Goal: Obtain resource: Download file/media

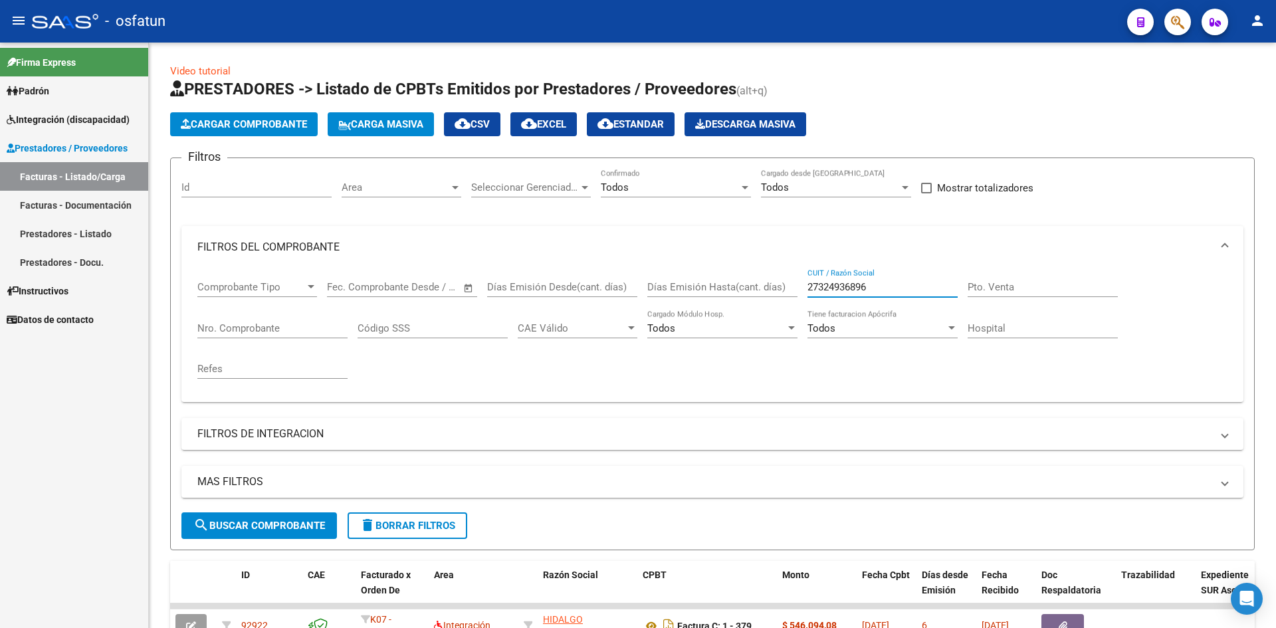
scroll to position [399, 0]
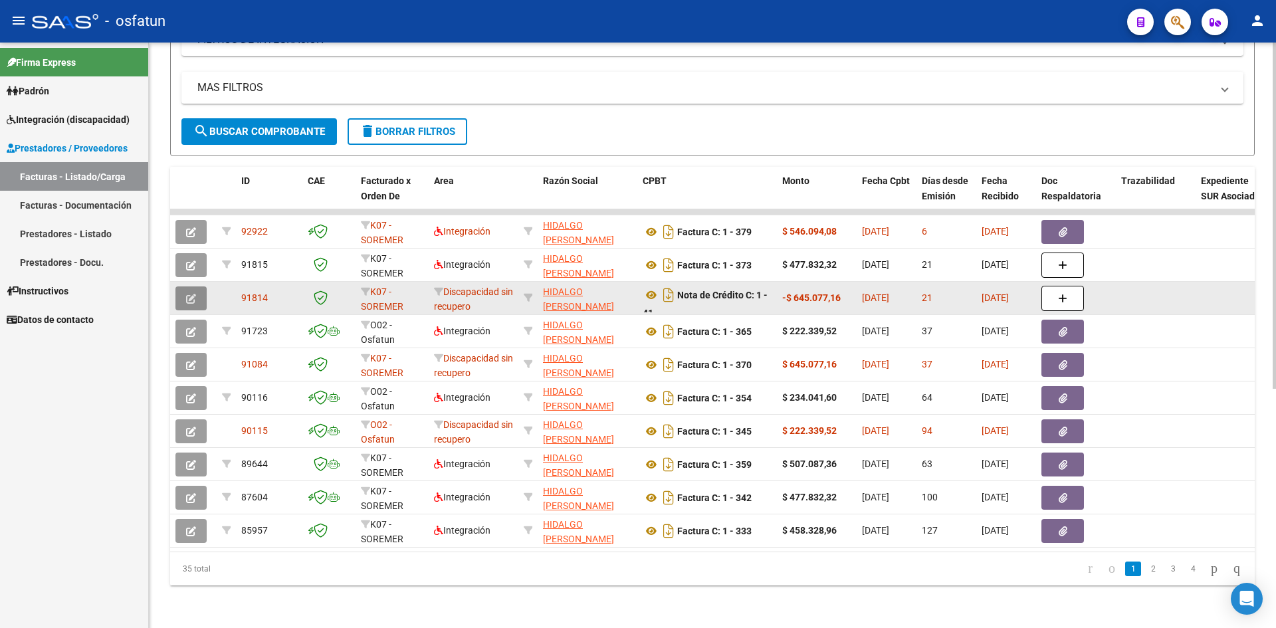
click at [200, 300] on button "button" at bounding box center [190, 298] width 31 height 24
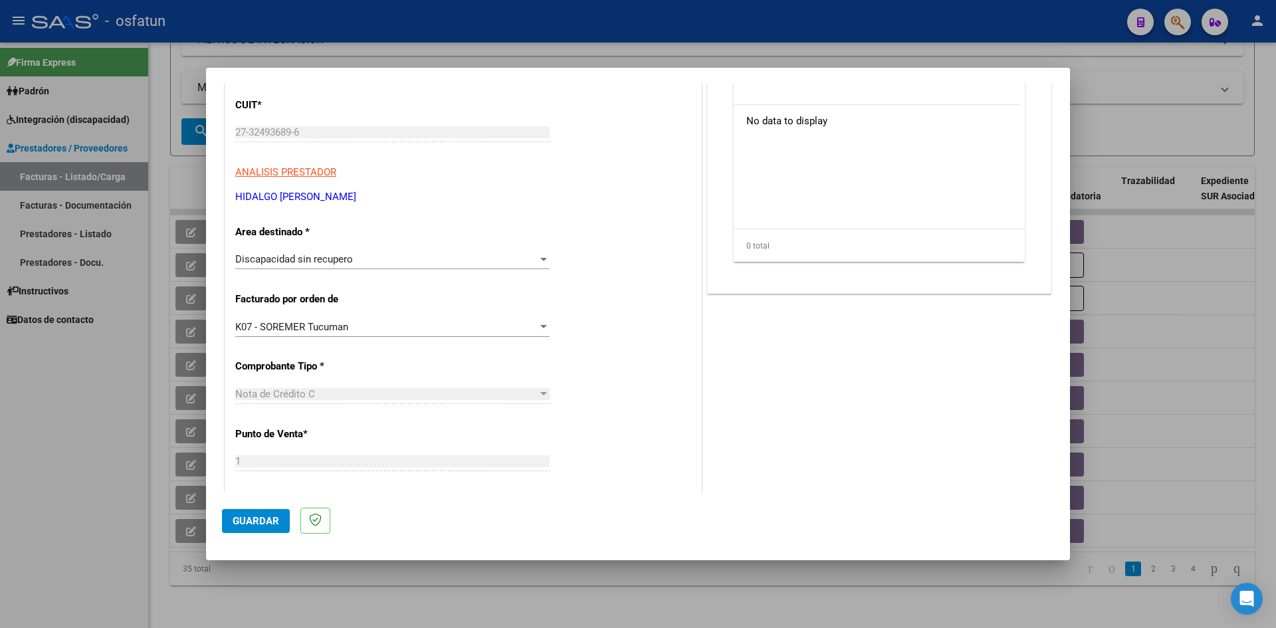
scroll to position [0, 0]
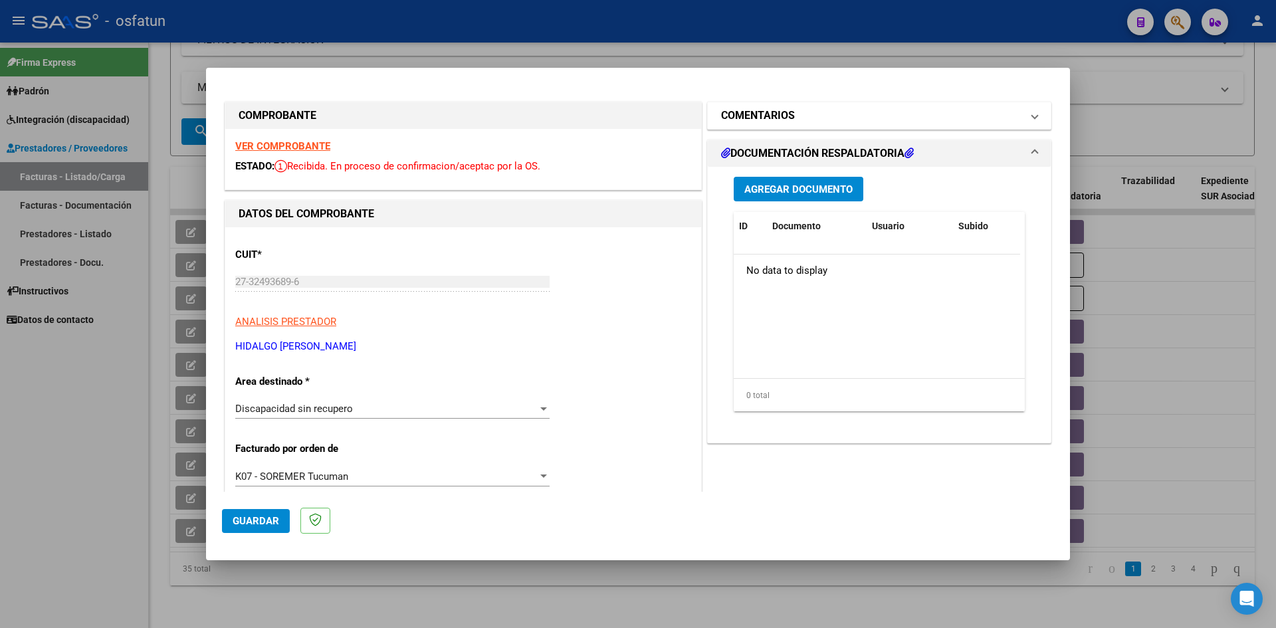
click at [1032, 118] on span at bounding box center [1034, 116] width 5 height 16
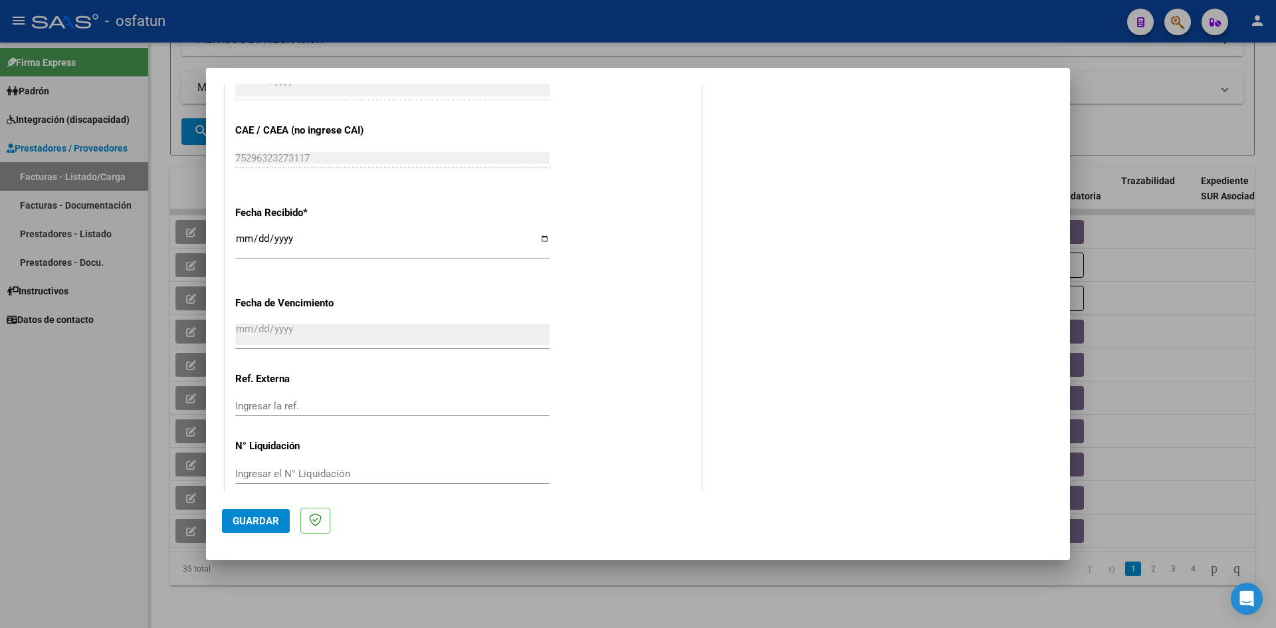
scroll to position [748, 0]
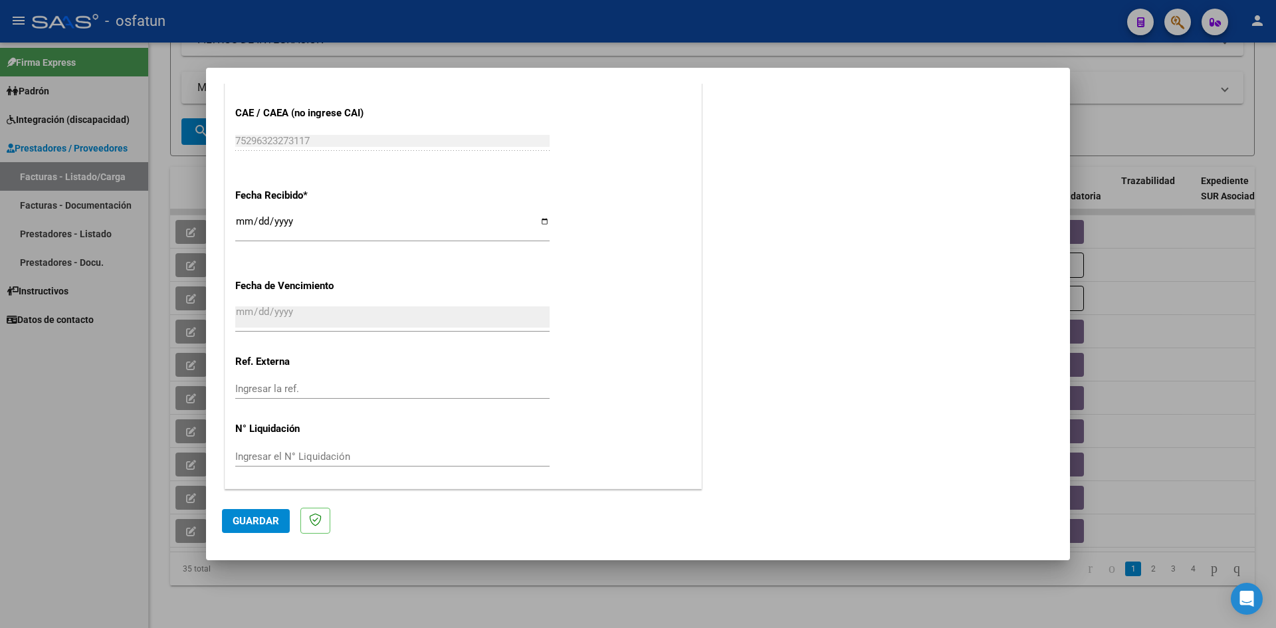
click at [699, 25] on div at bounding box center [638, 314] width 1276 height 628
type input "$ 0,00"
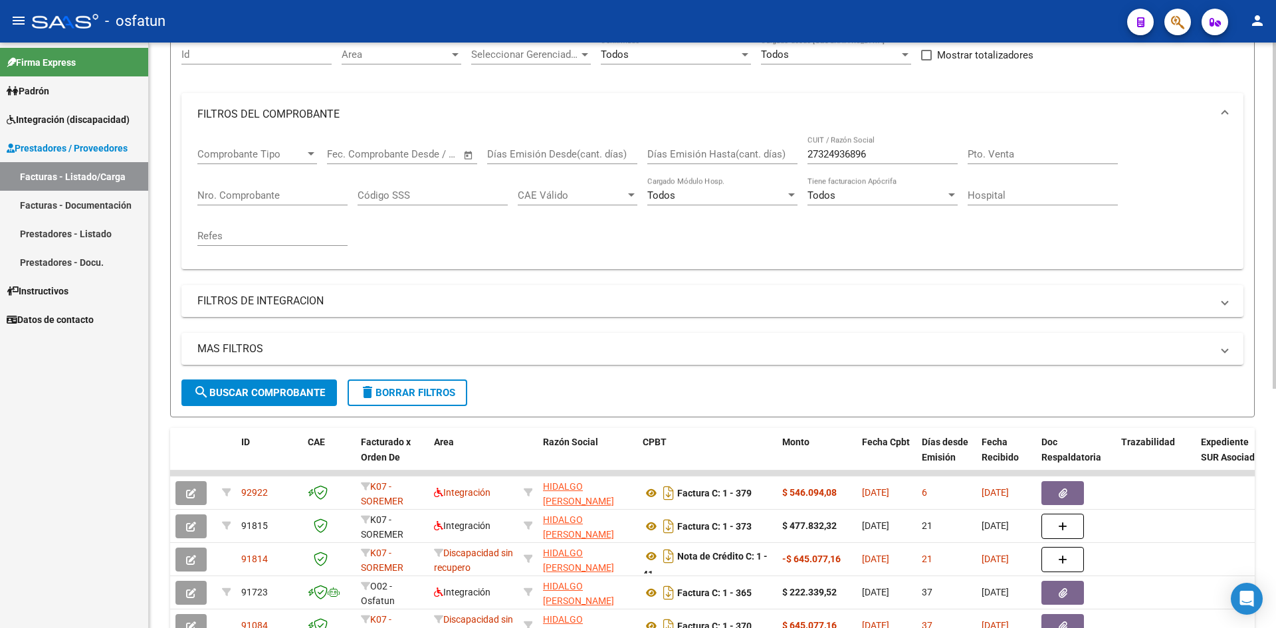
scroll to position [0, 0]
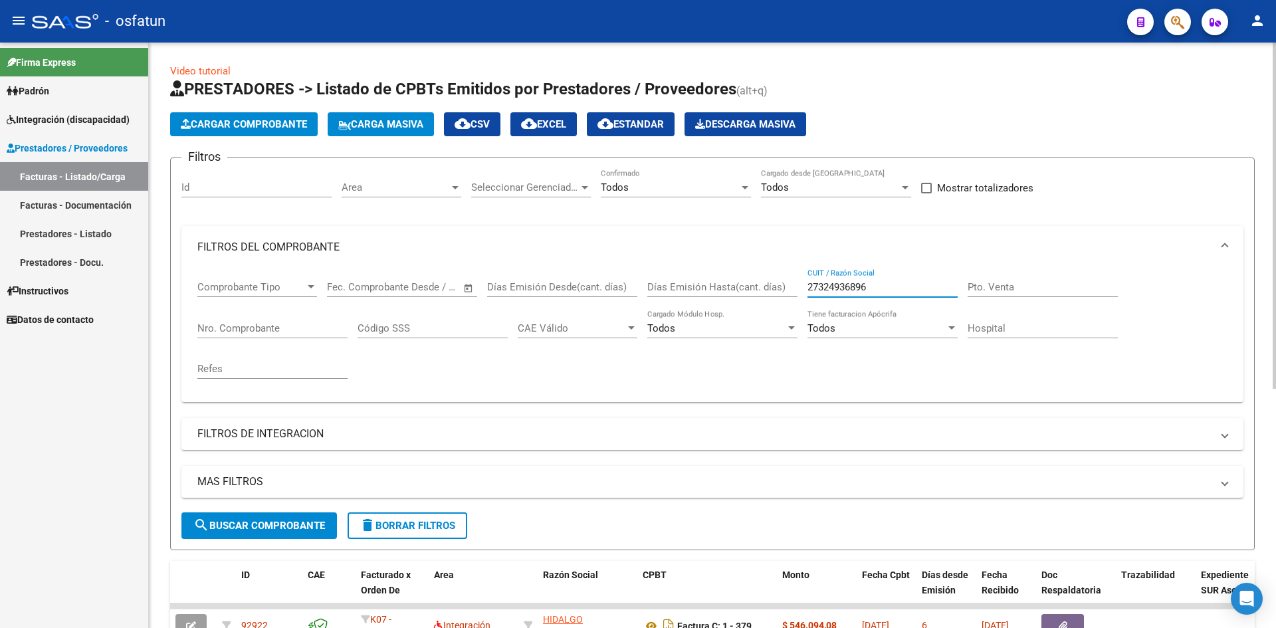
drag, startPoint x: 871, startPoint y: 288, endPoint x: 747, endPoint y: 281, distance: 124.4
click at [763, 283] on div "Comprobante Tipo Comprobante Tipo Start date – End date Fec. Comprobante Desde …" at bounding box center [712, 329] width 1030 height 123
click at [1128, 172] on div "Filtros Id Area Area Seleccionar Gerenciador Seleccionar Gerenciador Todos Conf…" at bounding box center [712, 341] width 1062 height 344
click at [1063, 223] on div "Filtros Id Area Area Seleccionar Gerenciador Seleccionar Gerenciador Todos Conf…" at bounding box center [712, 341] width 1062 height 344
drag, startPoint x: 1063, startPoint y: 223, endPoint x: 807, endPoint y: 215, distance: 256.0
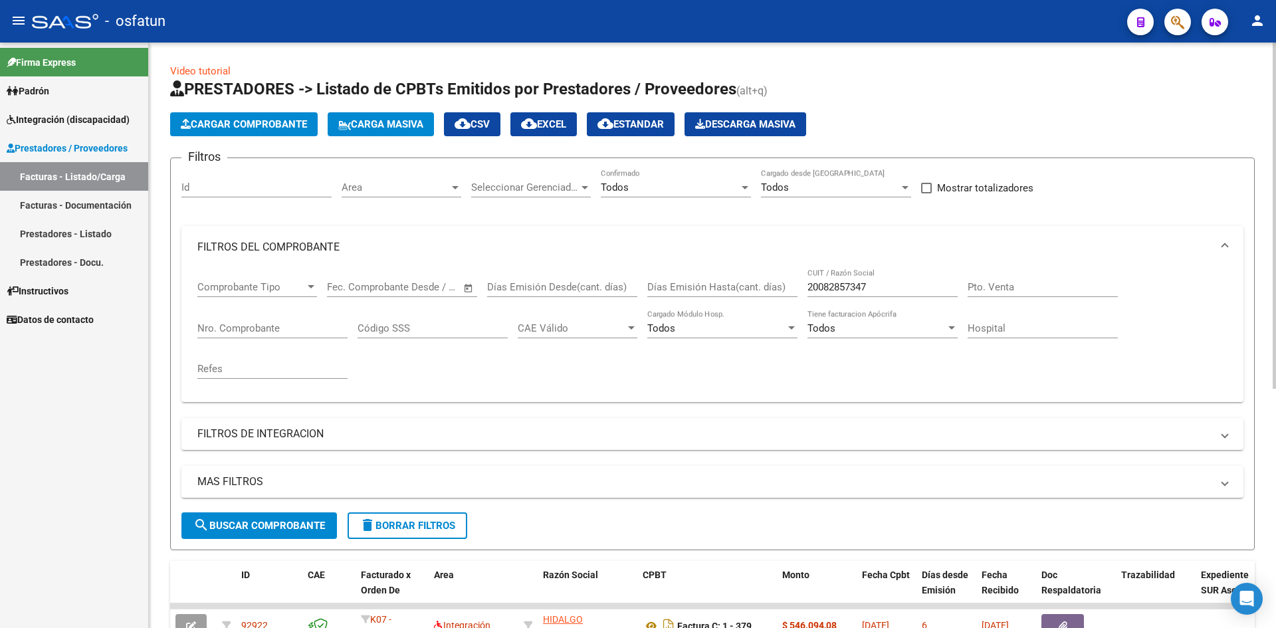
click at [1062, 223] on div "Filtros Id Area Area Seleccionar Gerenciador Seleccionar Gerenciador Todos Conf…" at bounding box center [712, 341] width 1062 height 344
drag, startPoint x: 269, startPoint y: 518, endPoint x: 416, endPoint y: 492, distance: 149.2
click at [271, 518] on button "search Buscar Comprobante" at bounding box center [258, 525] width 155 height 27
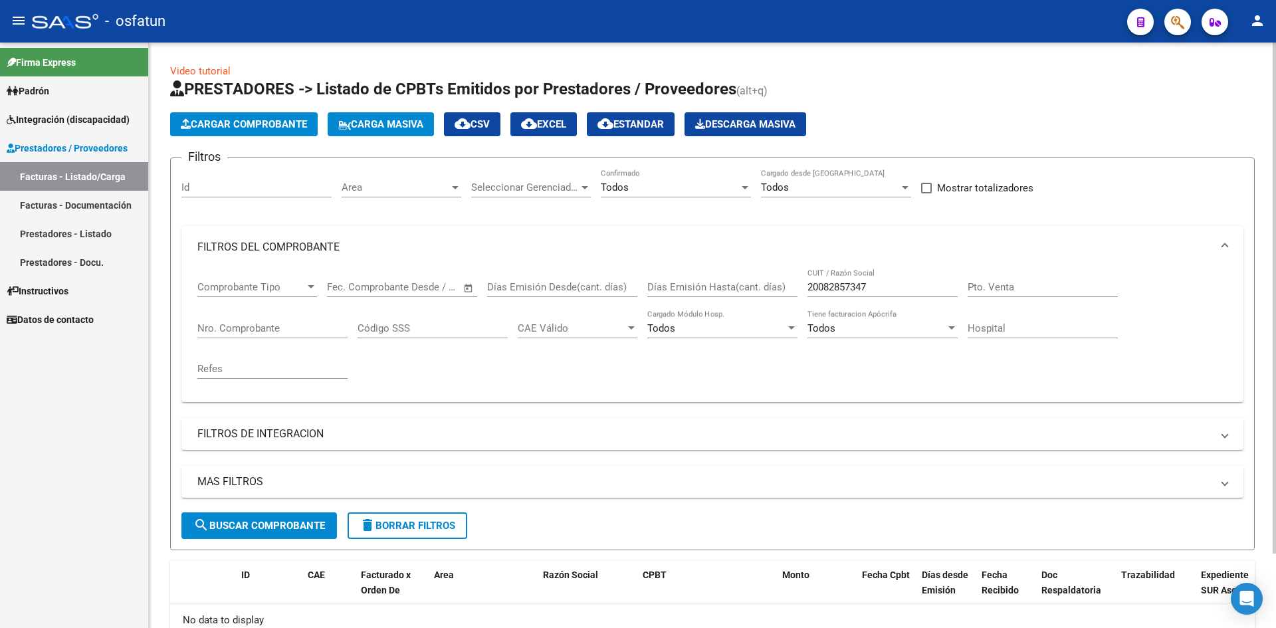
click at [880, 284] on input "20082857347" at bounding box center [882, 287] width 150 height 12
click at [880, 282] on input "20082857347" at bounding box center [882, 287] width 150 height 12
click at [876, 283] on input "20082857347" at bounding box center [882, 287] width 150 height 12
drag, startPoint x: 875, startPoint y: 286, endPoint x: 892, endPoint y: 280, distance: 17.7
click at [878, 286] on input "20082857347" at bounding box center [882, 287] width 150 height 12
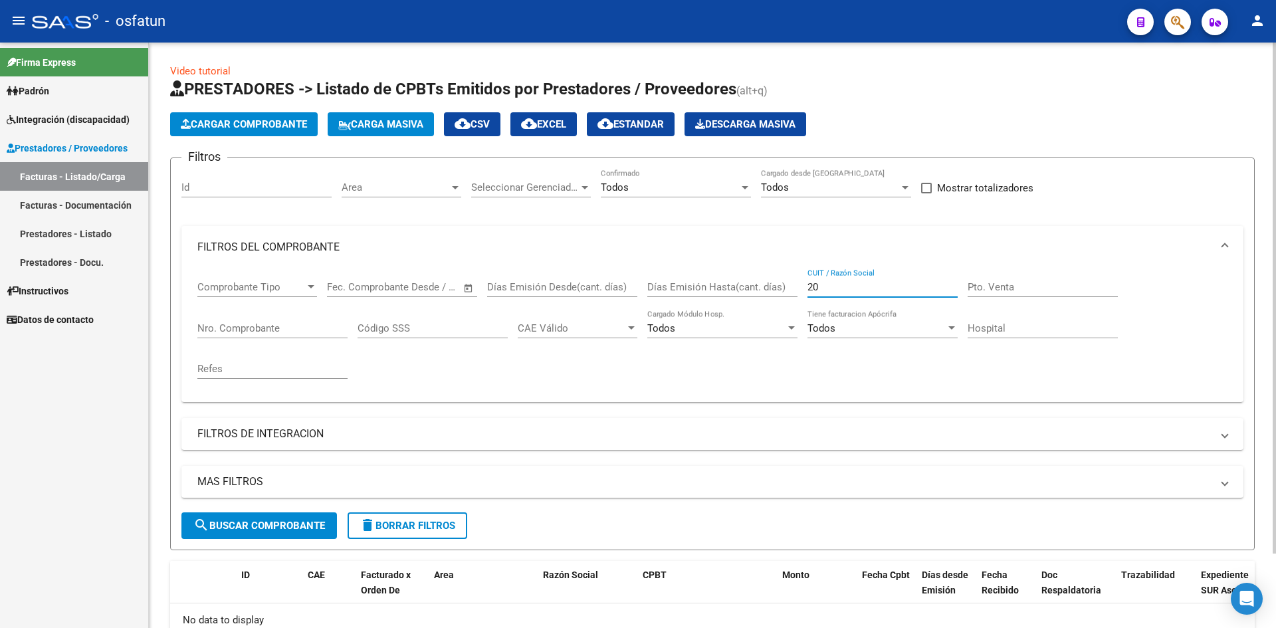
type input "2"
type input "20022857347"
click at [698, 240] on mat-panel-title "FILTROS DEL COMPROBANTE" at bounding box center [704, 247] width 1014 height 15
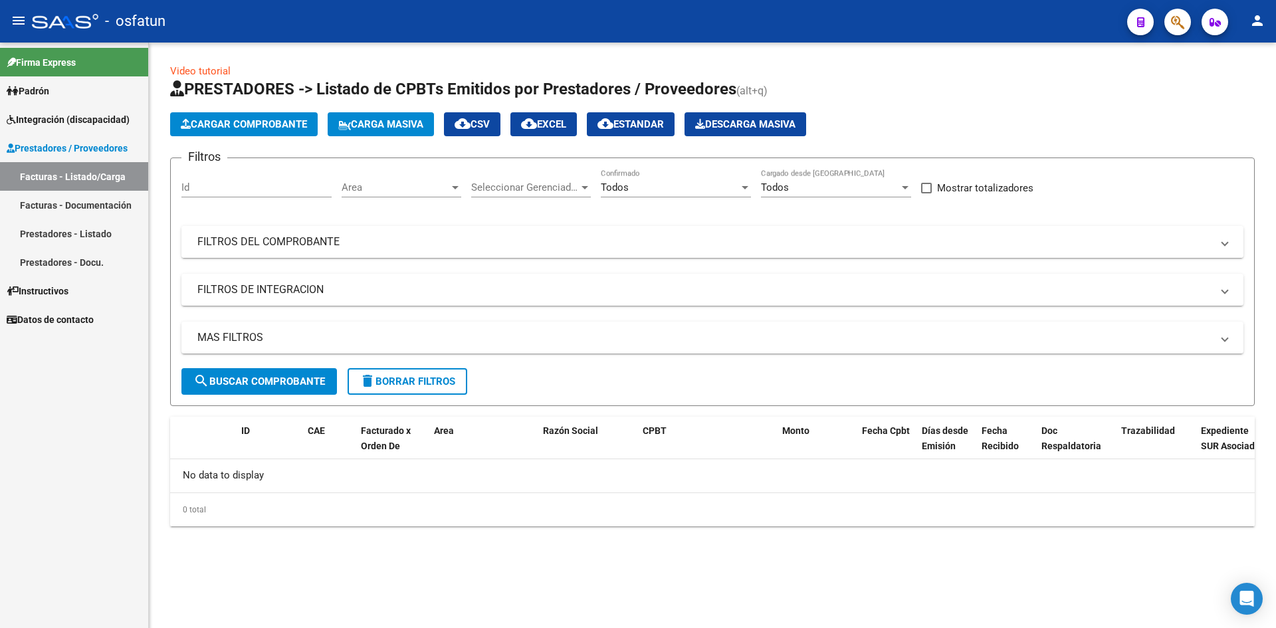
click at [762, 235] on mat-panel-title "FILTROS DEL COMPROBANTE" at bounding box center [704, 242] width 1014 height 15
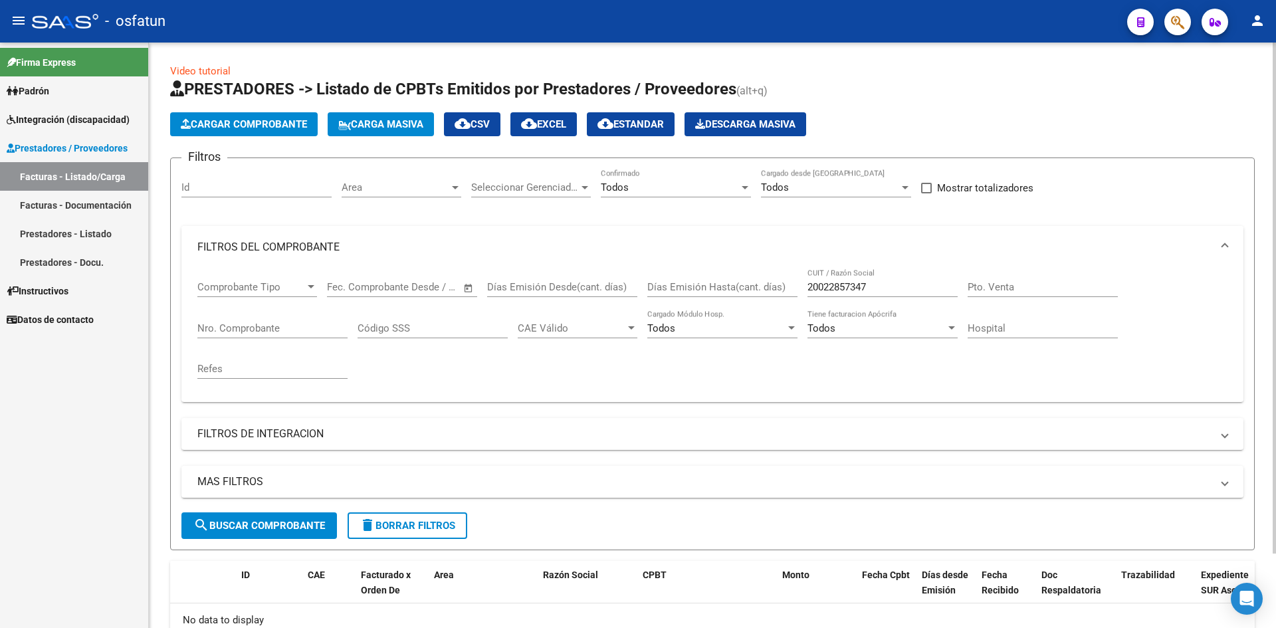
click at [492, 251] on mat-panel-title "FILTROS DEL COMPROBANTE" at bounding box center [704, 247] width 1014 height 15
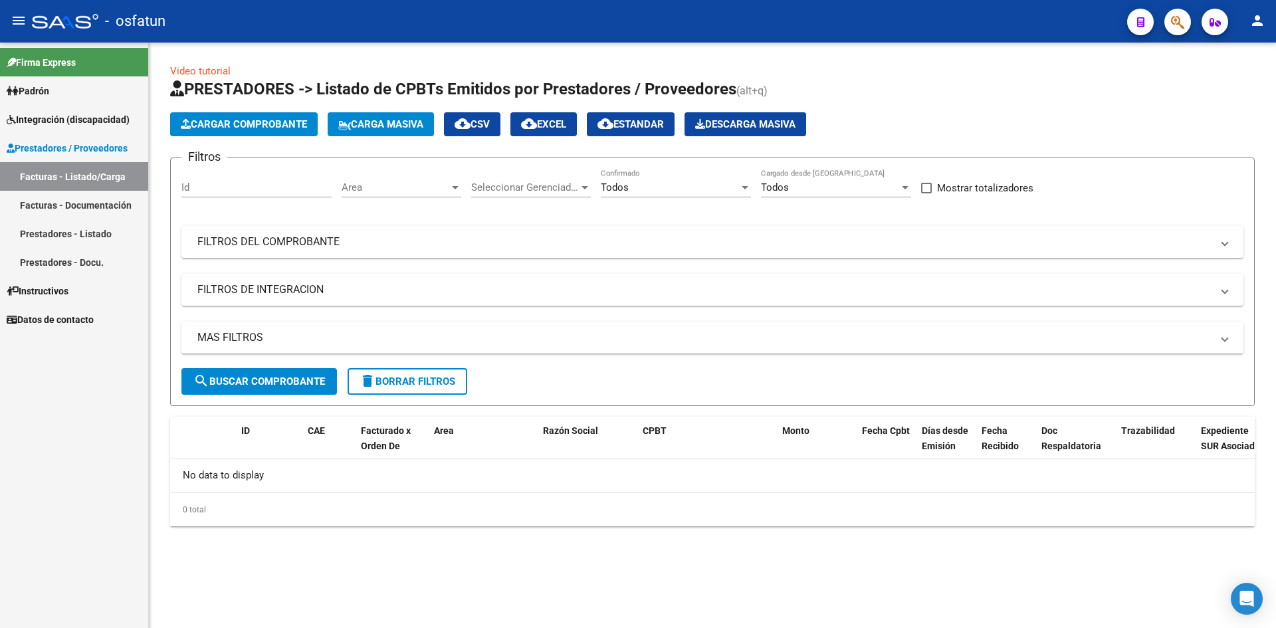
click at [86, 148] on span "Prestadores / Proveedores" at bounding box center [67, 148] width 121 height 15
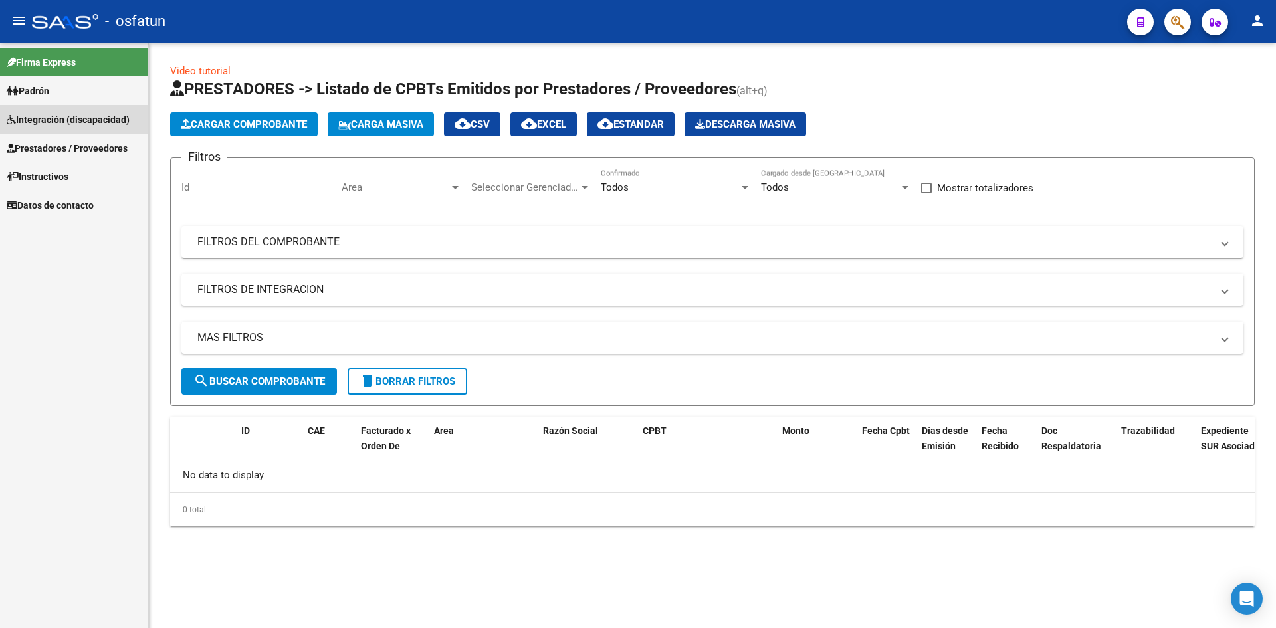
click at [79, 125] on span "Integración (discapacidad)" at bounding box center [68, 119] width 123 height 15
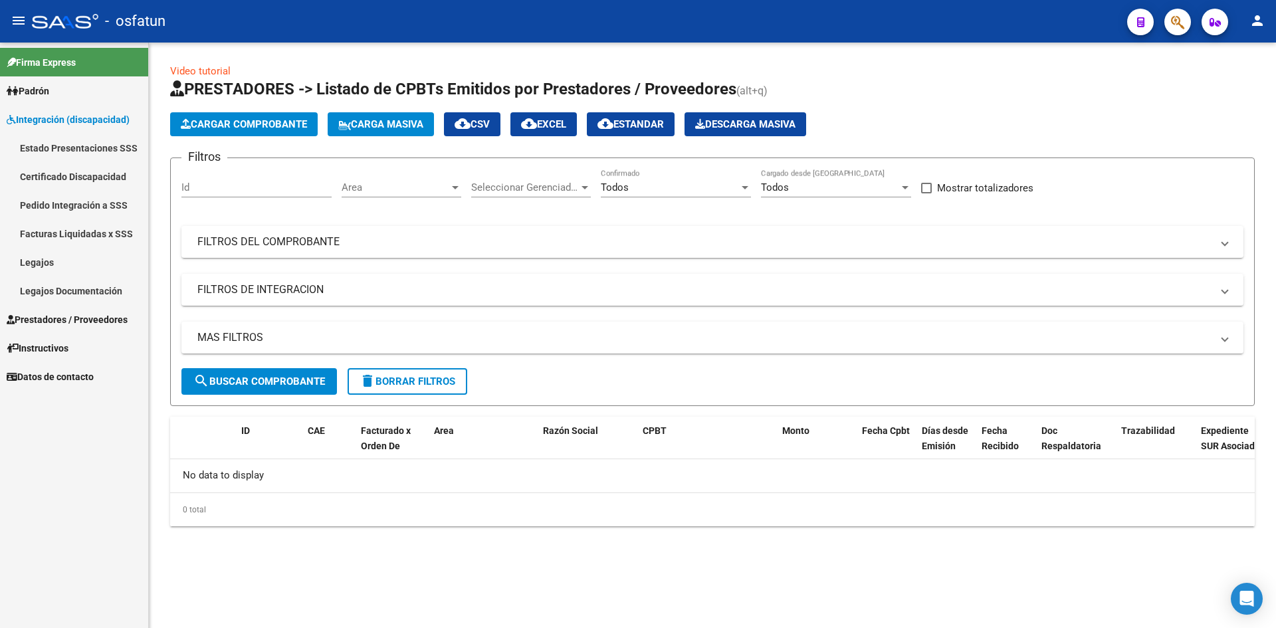
click at [29, 256] on link "Legajos" at bounding box center [74, 262] width 148 height 29
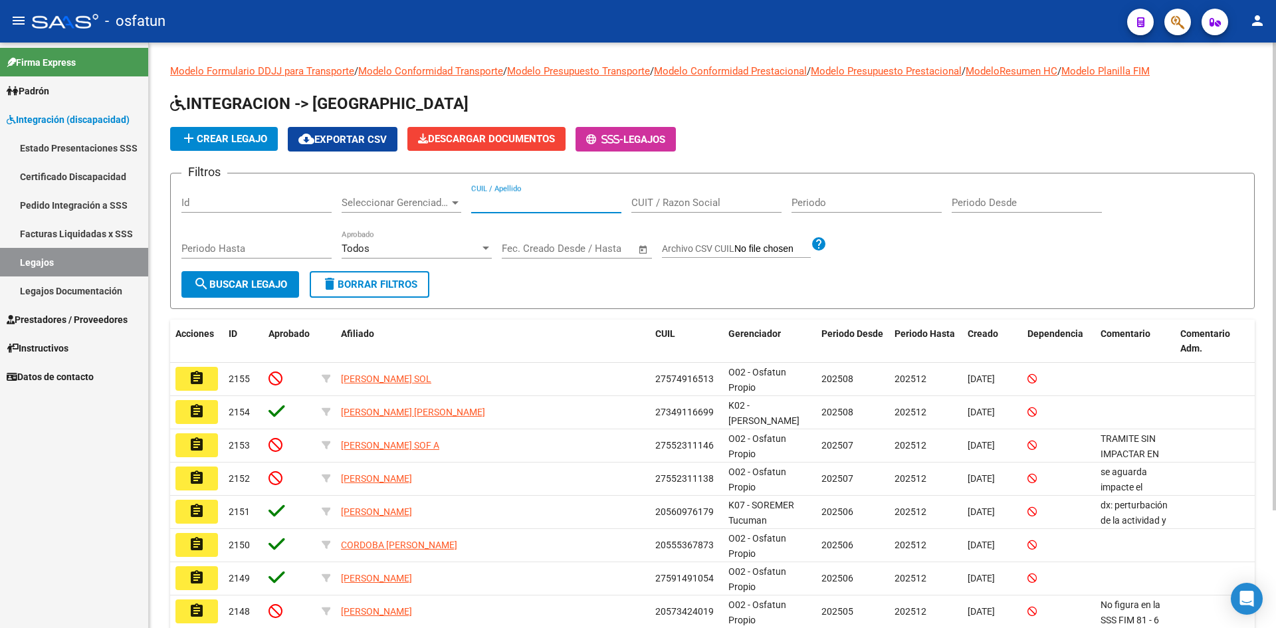
paste input "20587245621"
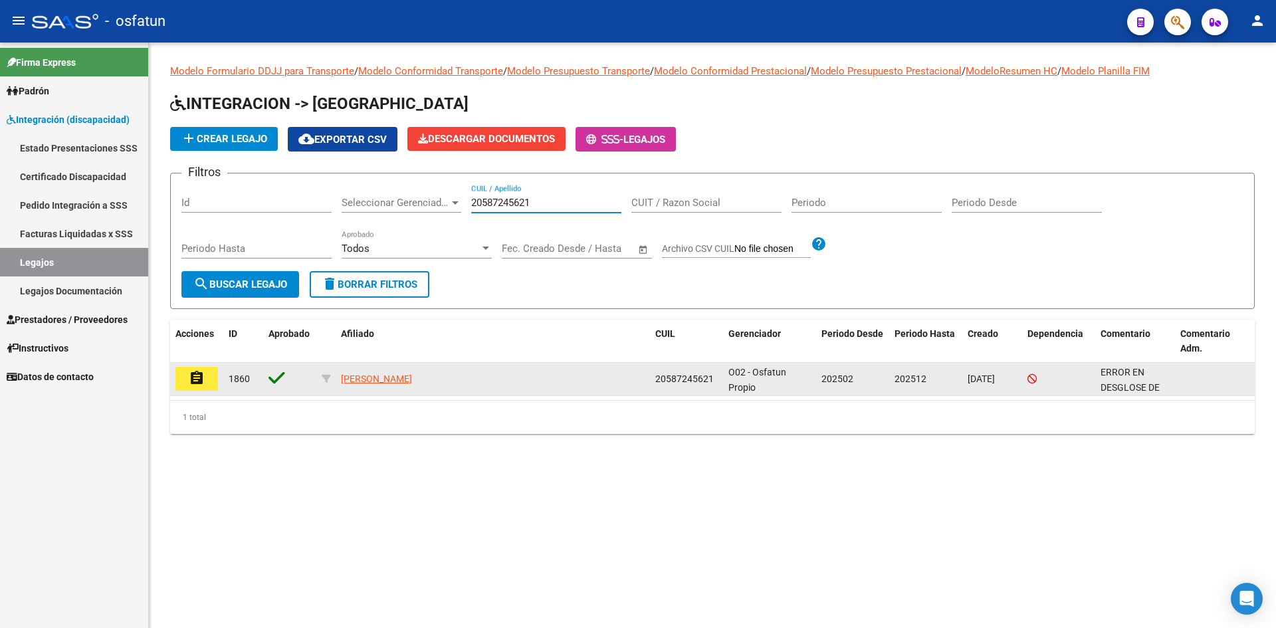
type input "20587245621"
click at [200, 380] on mat-icon "assignment" at bounding box center [197, 378] width 16 height 16
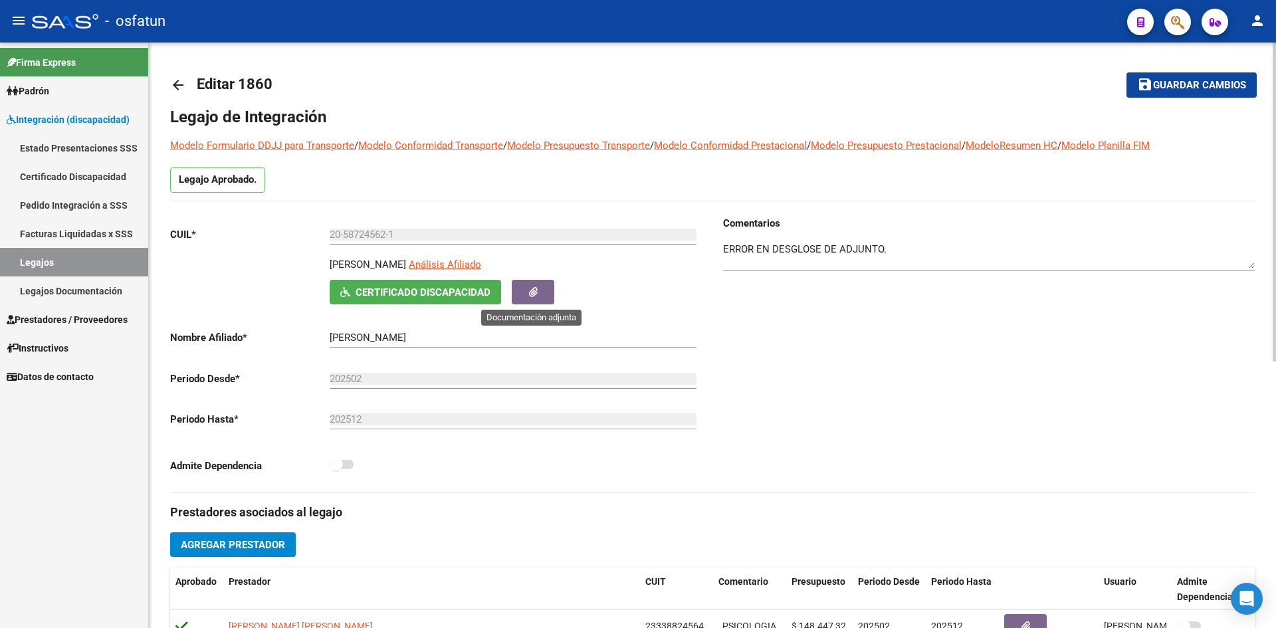
click at [545, 294] on button "button" at bounding box center [533, 292] width 43 height 25
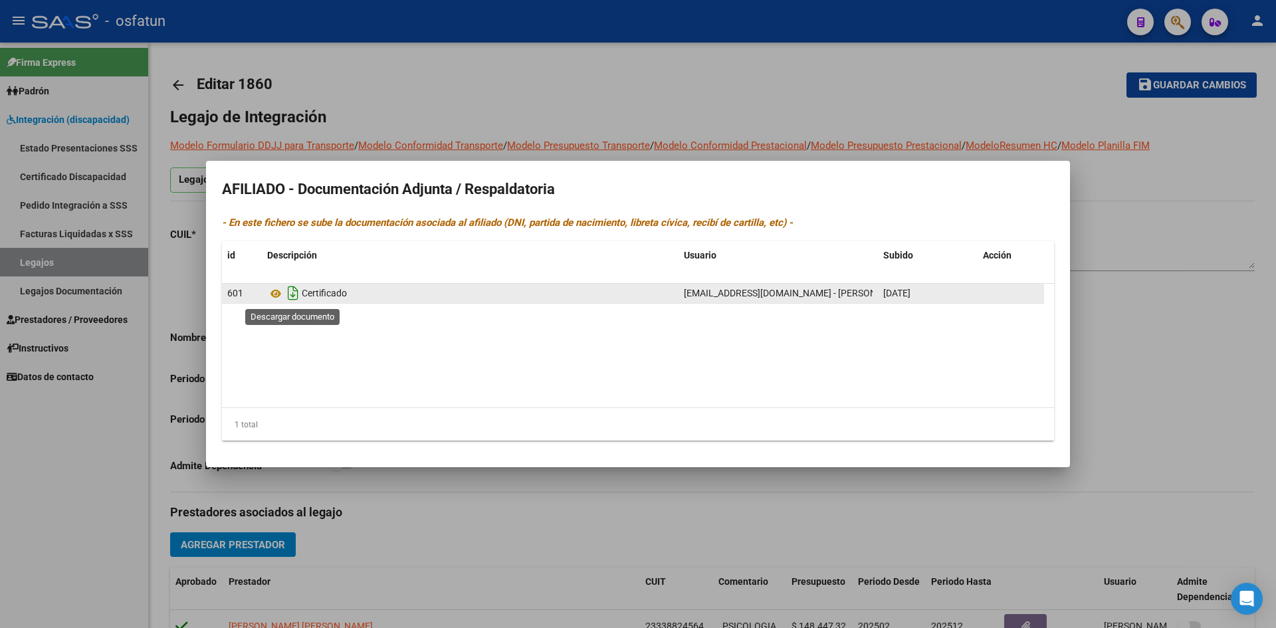
click at [292, 295] on icon "Descargar documento" at bounding box center [292, 292] width 17 height 21
drag, startPoint x: 519, startPoint y: 71, endPoint x: 526, endPoint y: 68, distance: 7.8
click at [519, 69] on div at bounding box center [638, 314] width 1276 height 628
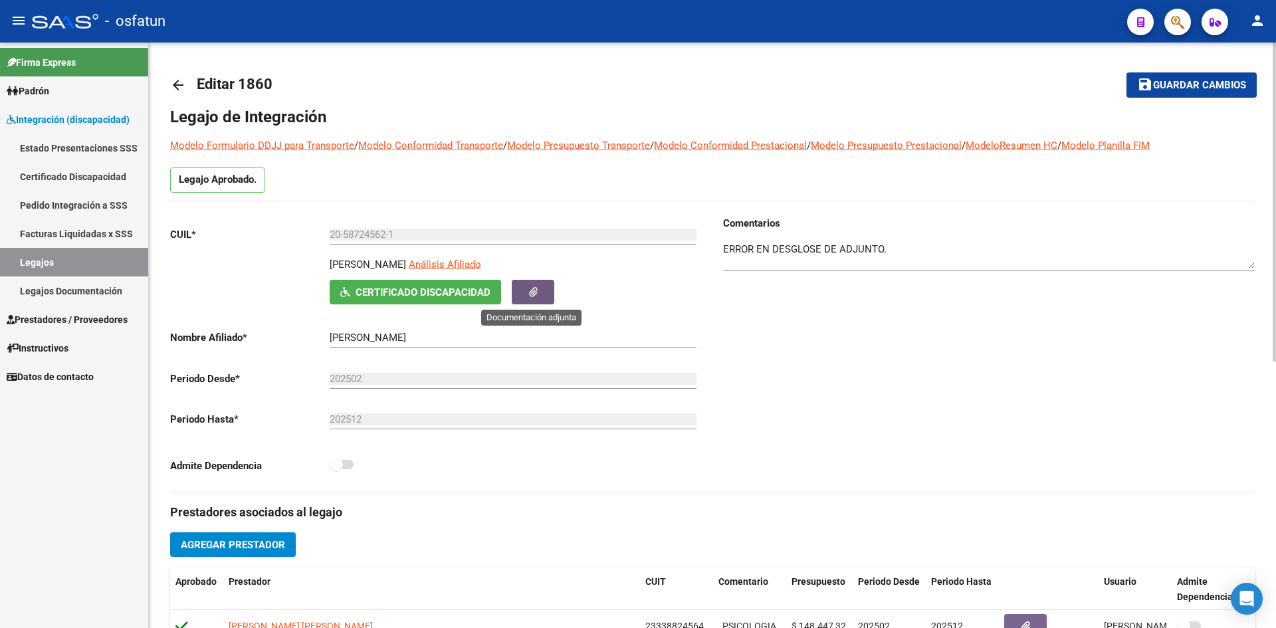
click at [532, 290] on icon "button" at bounding box center [533, 292] width 9 height 10
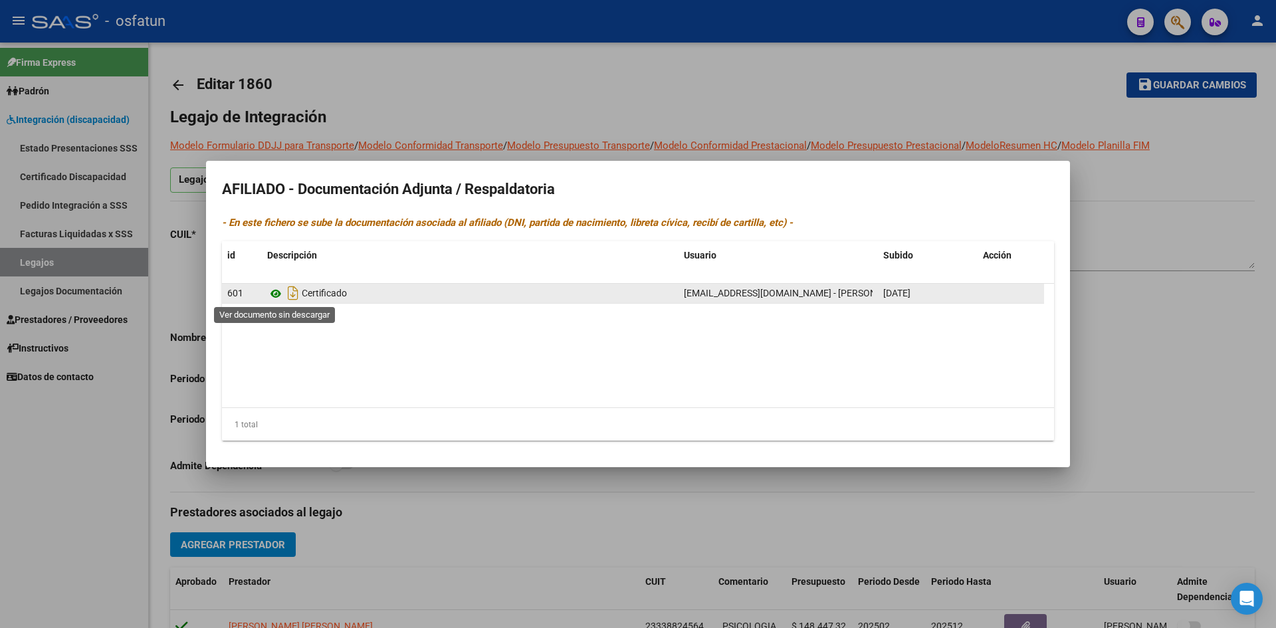
click at [277, 294] on icon at bounding box center [275, 294] width 17 height 16
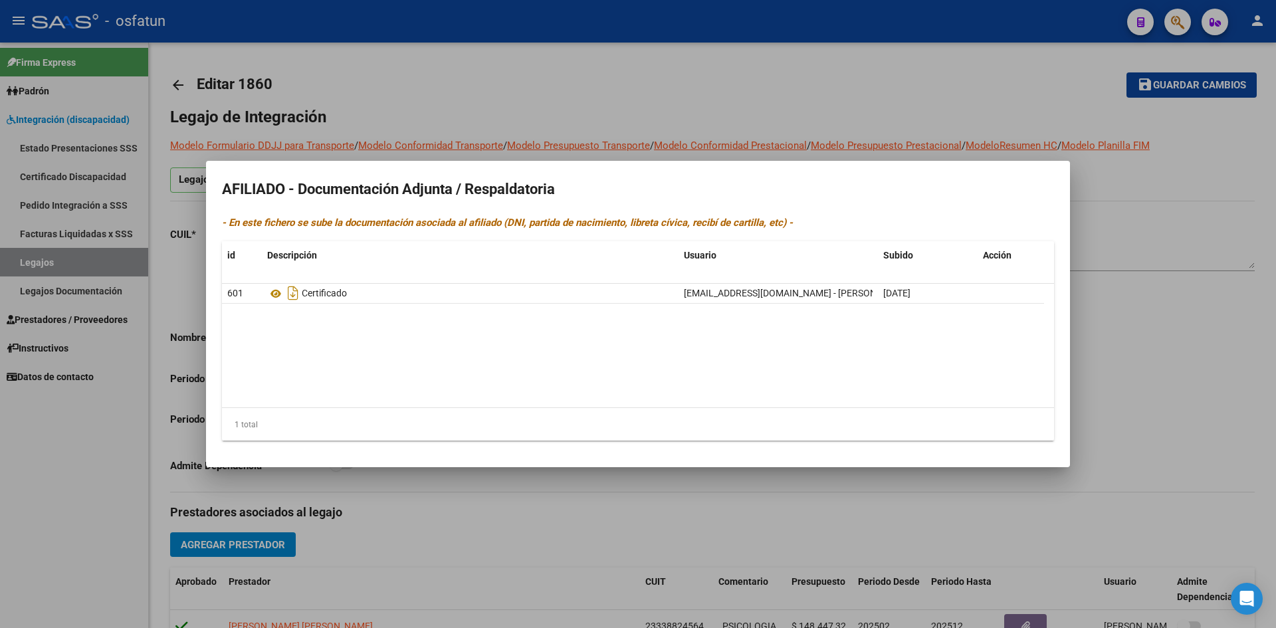
click at [942, 94] on div at bounding box center [638, 314] width 1276 height 628
